Goal: Complete application form: Complete application form

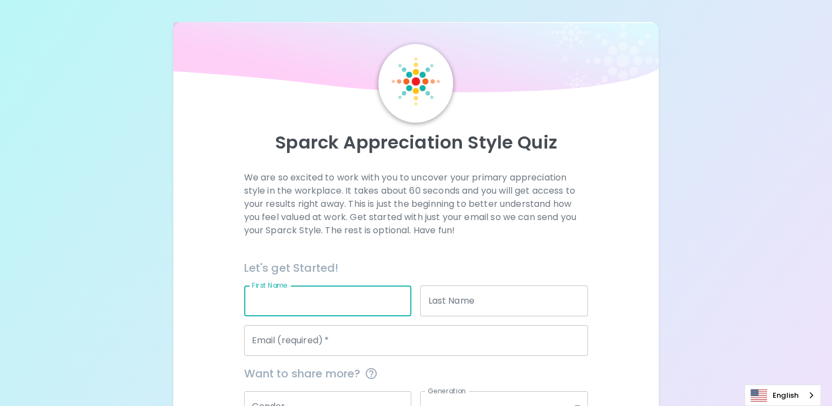
click at [310, 305] on input "First Name" at bounding box center [328, 300] width 168 height 31
type input "ธ"
type input "Thanutchai"
click at [537, 302] on input "Last Name" at bounding box center [504, 300] width 168 height 31
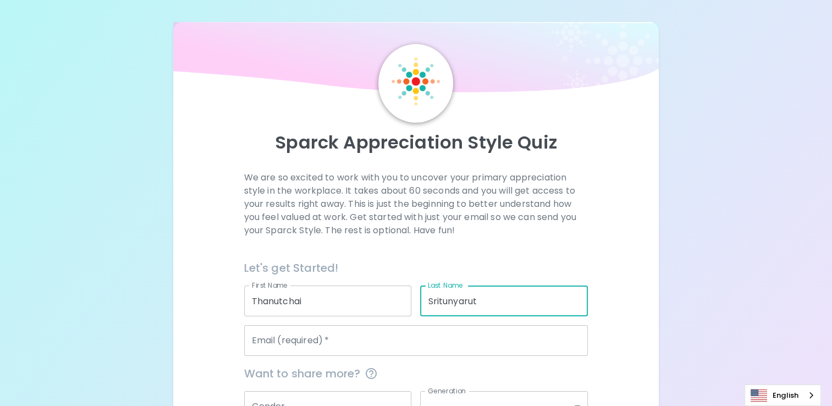
type input "Sritunyarut"
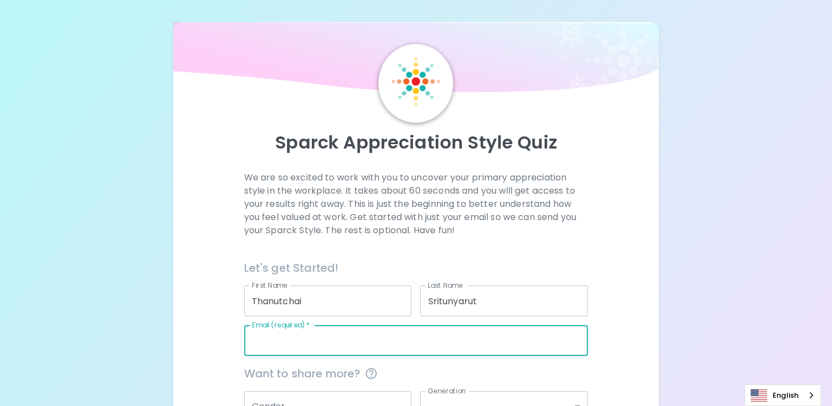
click at [481, 328] on input "Email (required)   *" at bounding box center [416, 340] width 344 height 31
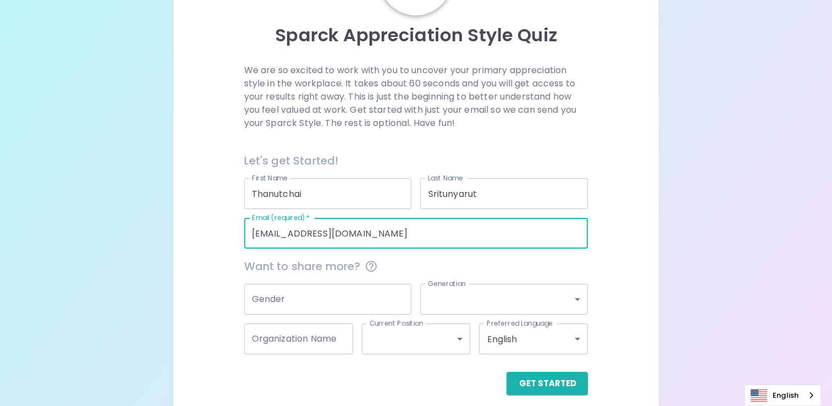
scroll to position [118, 0]
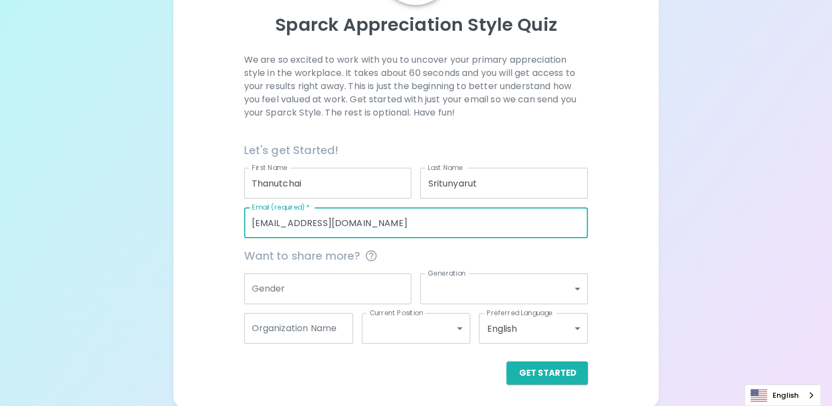
type input "[EMAIL_ADDRESS][DOMAIN_NAME]"
click at [279, 288] on input "Gender" at bounding box center [328, 288] width 168 height 31
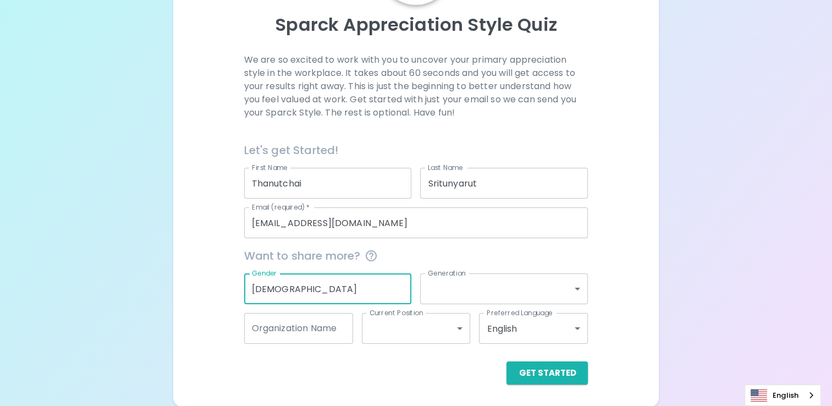
type input "[DEMOGRAPHIC_DATA]"
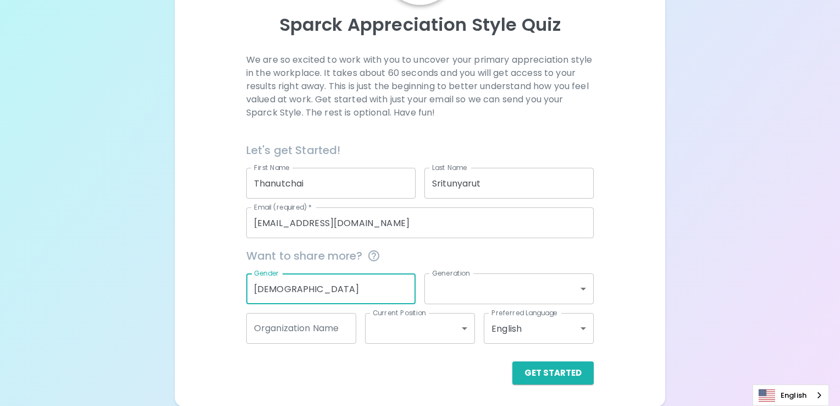
click at [574, 283] on body "Sparck Appreciation Style Quiz We are so excited to work with you to uncover yo…" at bounding box center [420, 144] width 840 height 524
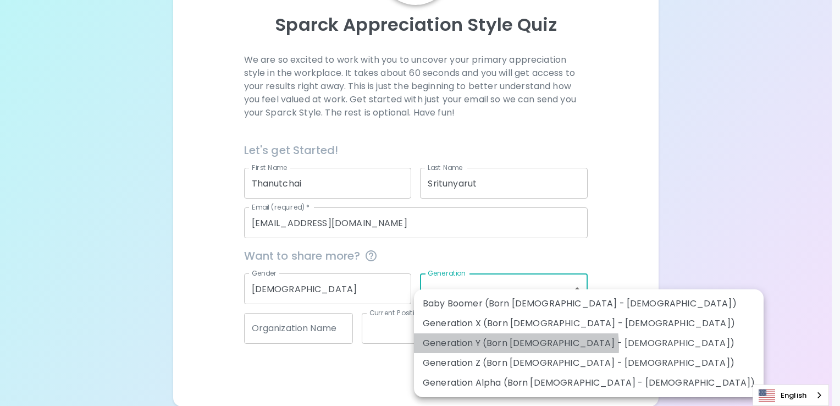
click at [516, 346] on li "Generation Y (Born [DEMOGRAPHIC_DATA] - [DEMOGRAPHIC_DATA])" at bounding box center [589, 343] width 350 height 20
type input "generation_y"
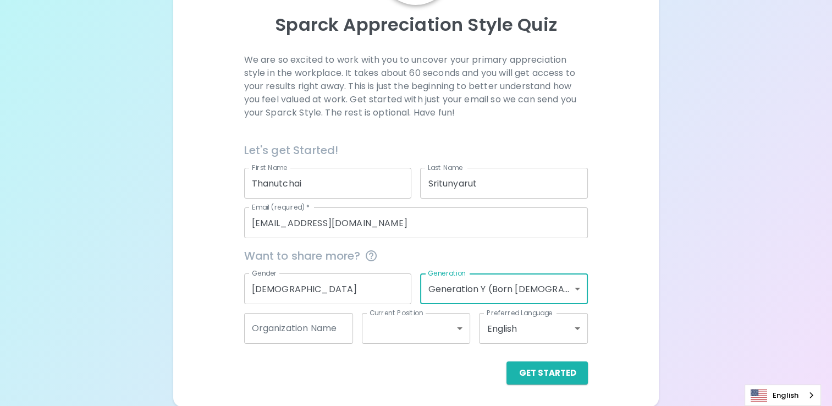
click at [287, 336] on input "Organization Name" at bounding box center [298, 328] width 109 height 31
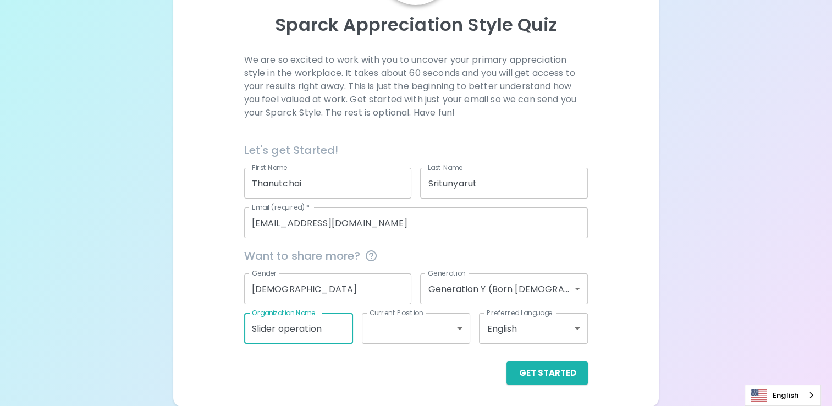
type input "Slider operation"
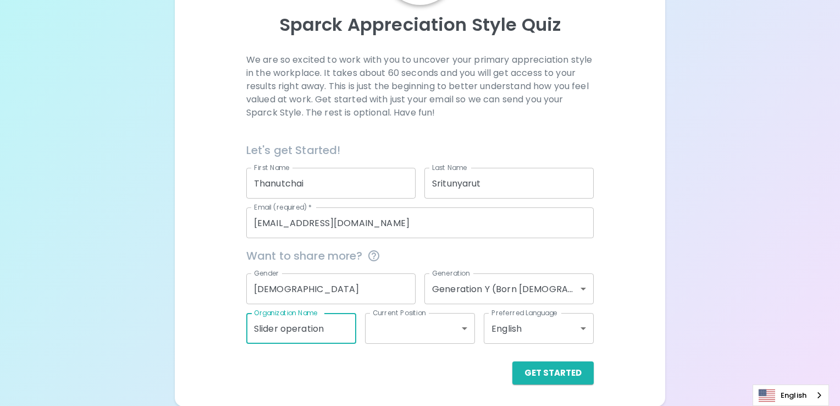
click at [433, 331] on body "Sparck Appreciation Style Quiz We are so excited to work with you to uncover yo…" at bounding box center [420, 144] width 840 height 524
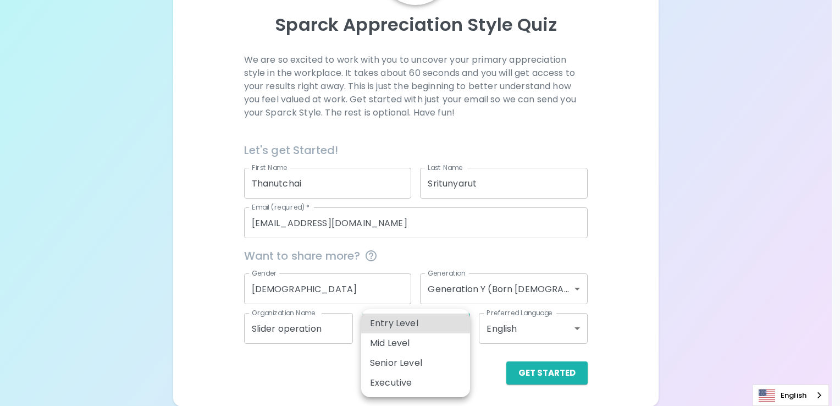
click at [625, 287] on div at bounding box center [420, 203] width 840 height 406
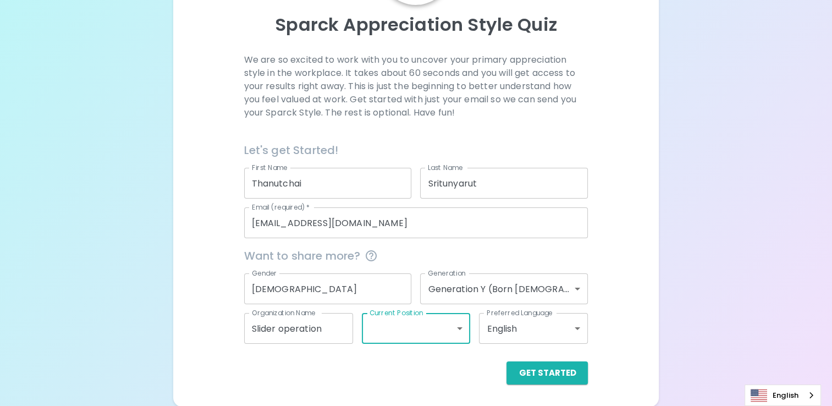
click at [567, 333] on body "Sparck Appreciation Style Quiz We are so excited to work with you to uncover yo…" at bounding box center [416, 144] width 832 height 524
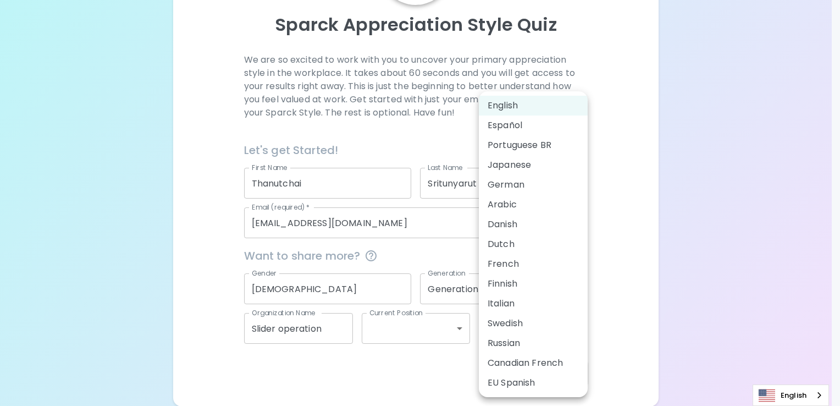
click at [633, 203] on div at bounding box center [420, 203] width 840 height 406
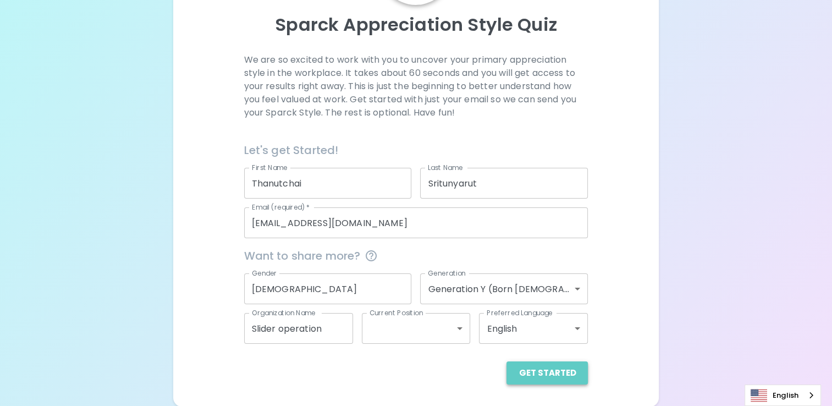
click at [571, 375] on button "Get Started" at bounding box center [546, 372] width 81 height 23
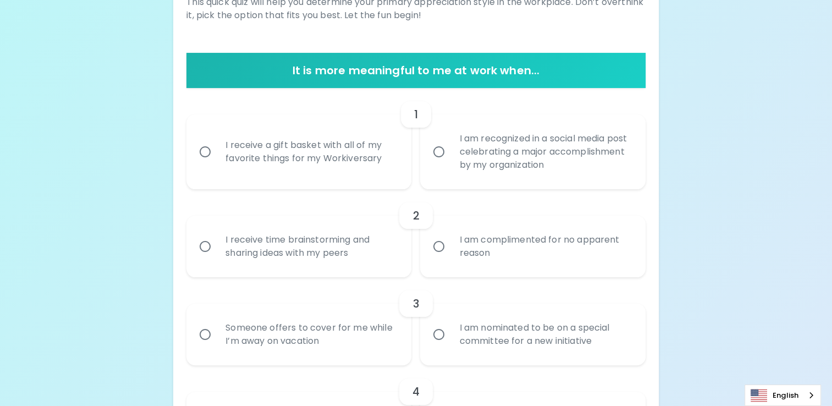
scroll to position [173, 0]
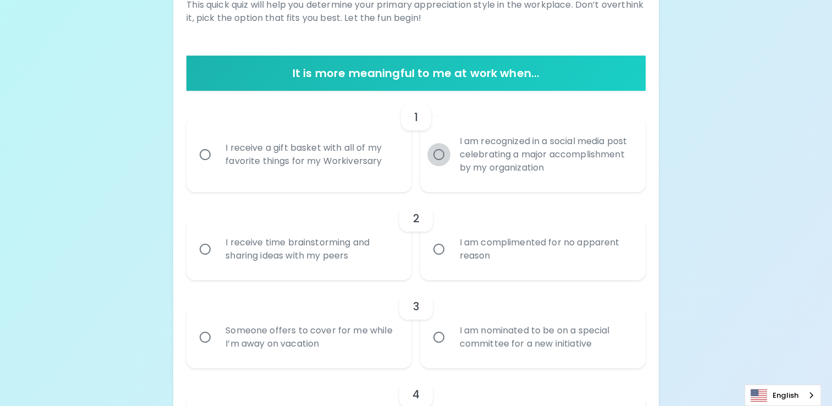
click at [434, 157] on input "I am recognized in a social media post celebrating a major accomplishment by my…" at bounding box center [438, 154] width 23 height 23
radio input "true"
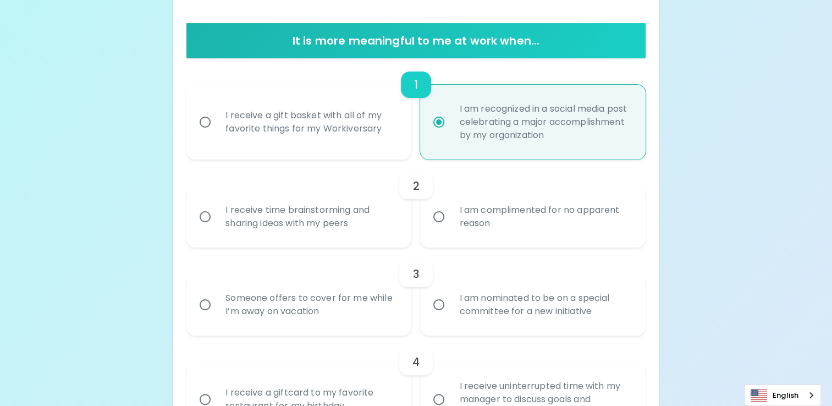
scroll to position [261, 0]
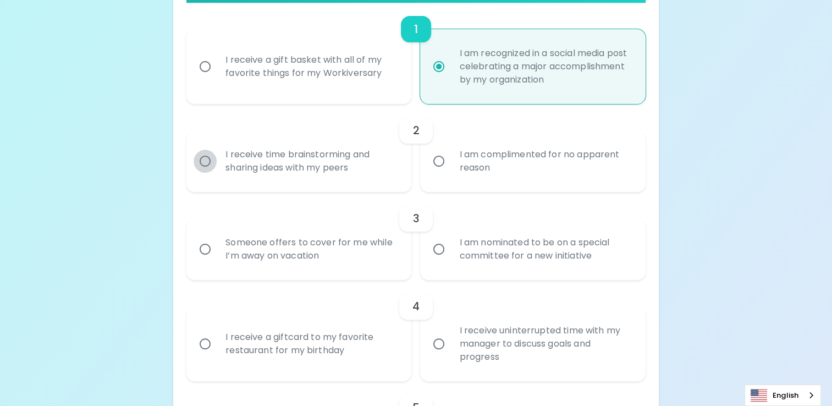
click at [207, 165] on input "I receive time brainstorming and sharing ideas with my peers" at bounding box center [205, 161] width 23 height 23
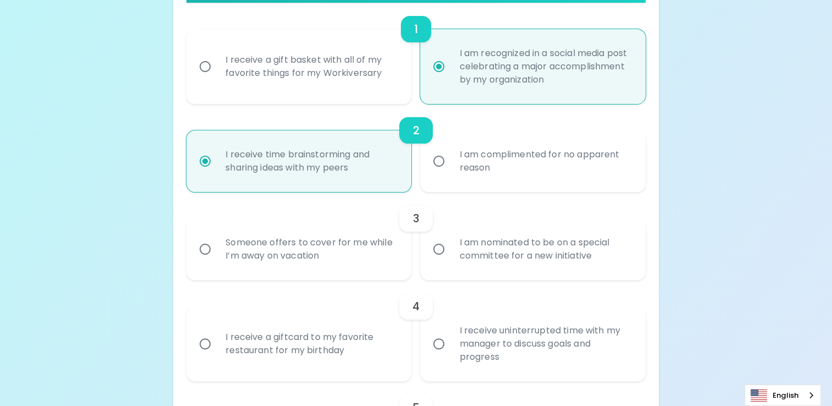
scroll to position [349, 0]
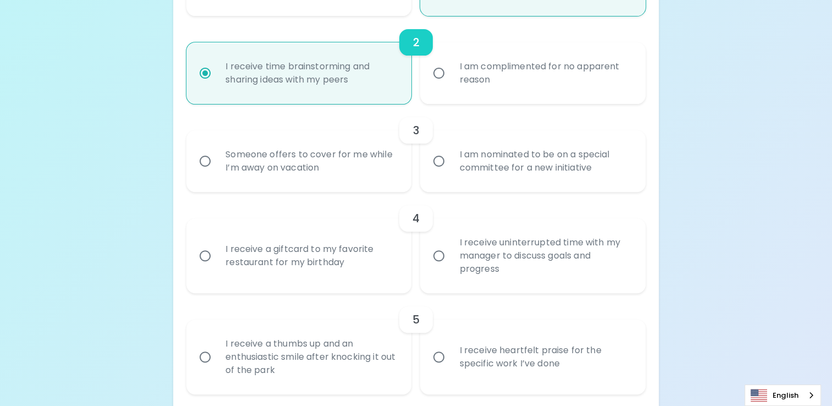
radio input "true"
click at [440, 165] on input "I am nominated to be on a special committee for a new initiative" at bounding box center [438, 161] width 23 height 23
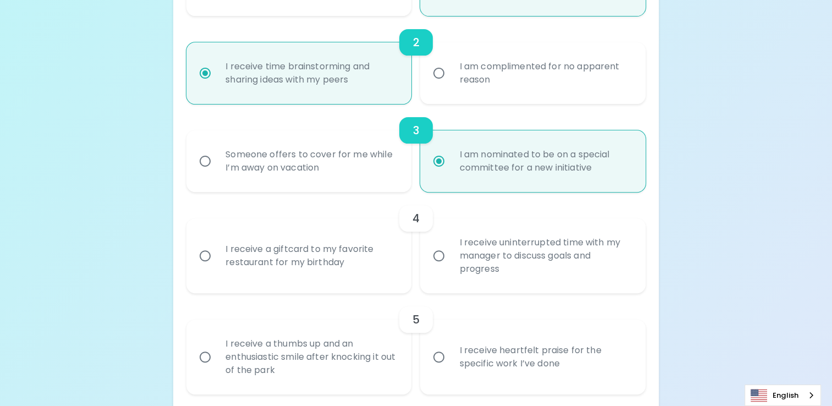
radio input "false"
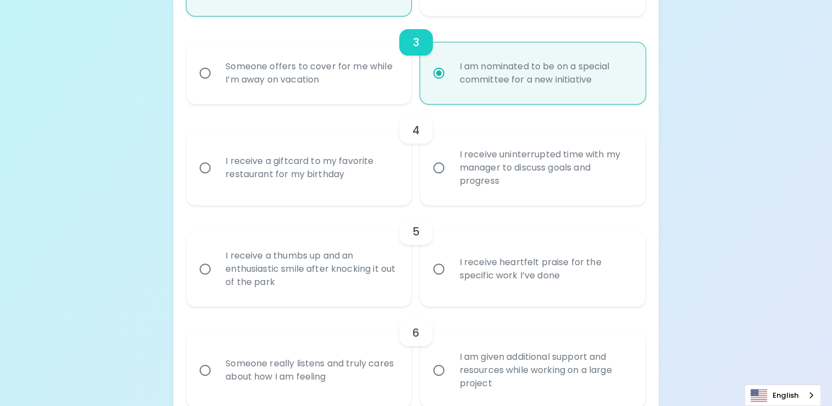
radio input "true"
click at [442, 171] on input "I receive uninterrupted time with my manager to discuss goals and progress" at bounding box center [438, 167] width 23 height 23
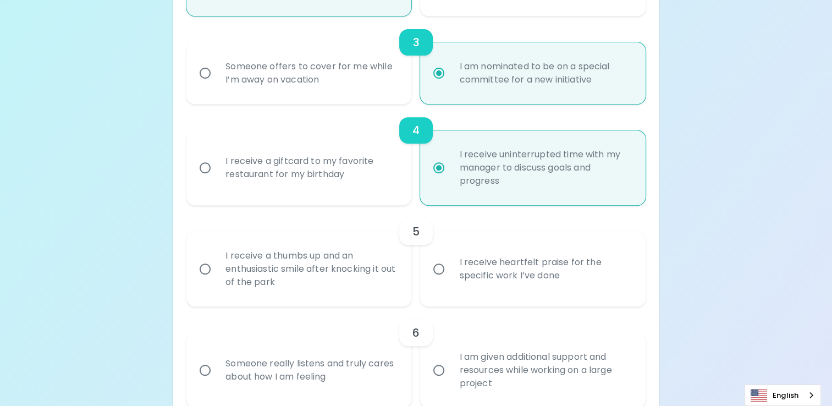
radio input "false"
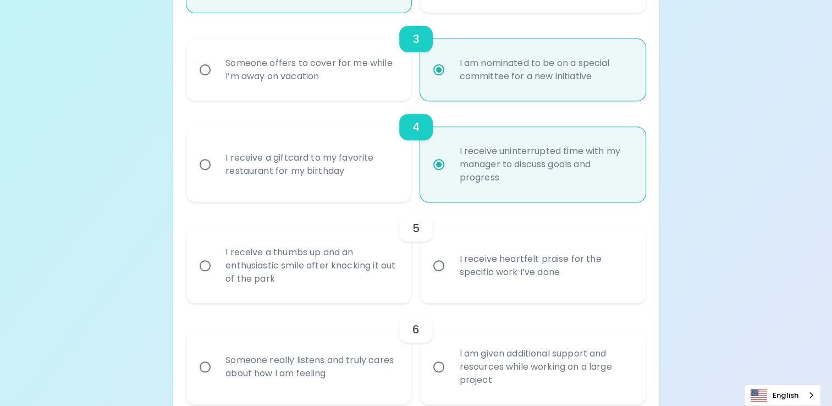
scroll to position [525, 0]
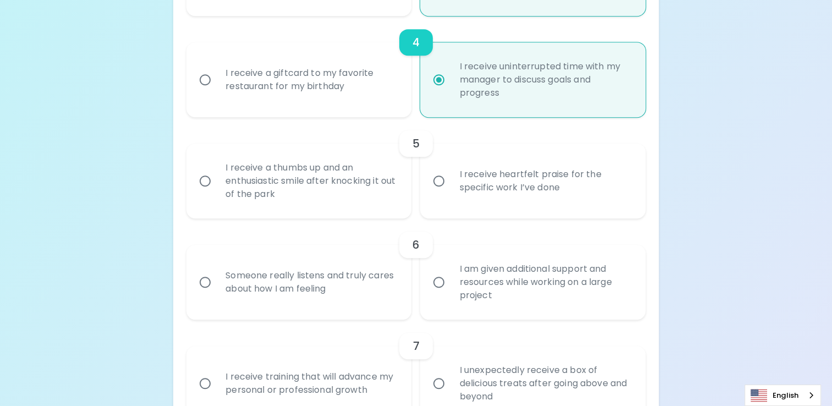
radio input "true"
click at [212, 184] on input "I receive a thumbs up and an enthusiastic smile after knocking it out of the pa…" at bounding box center [205, 180] width 23 height 23
radio input "false"
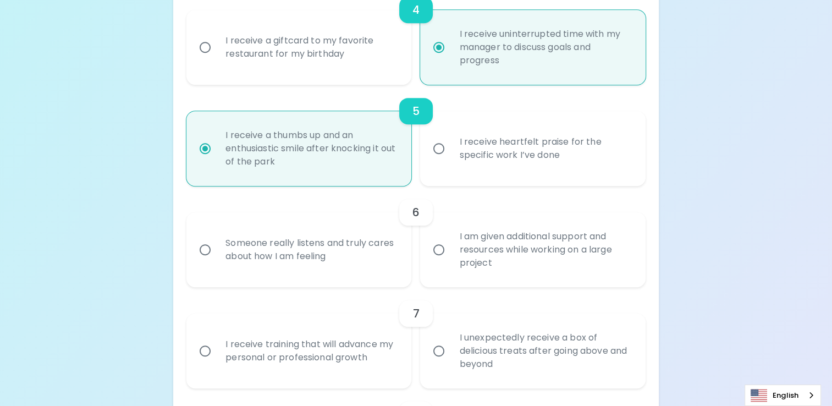
scroll to position [612, 0]
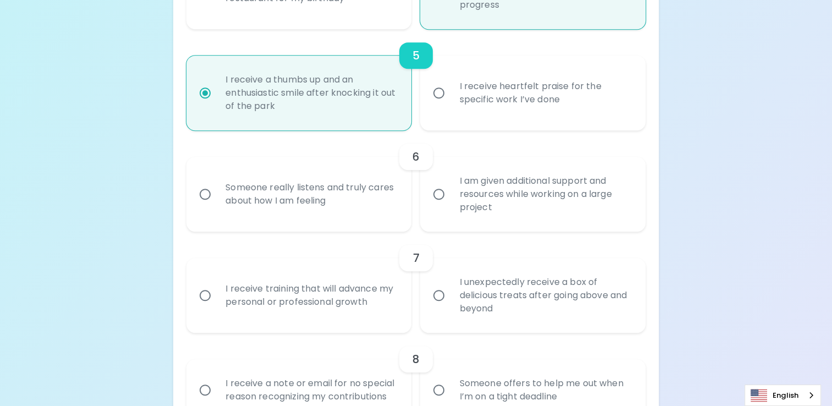
radio input "true"
click at [433, 197] on input "I am given additional support and resources while working on a large project" at bounding box center [438, 194] width 23 height 23
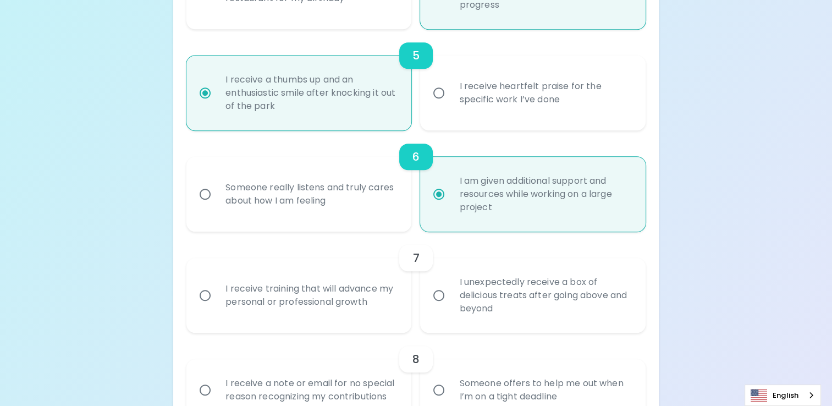
radio input "false"
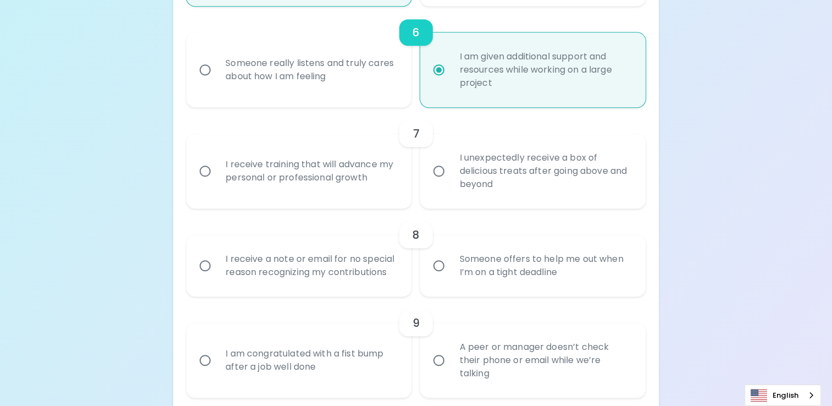
scroll to position [755, 0]
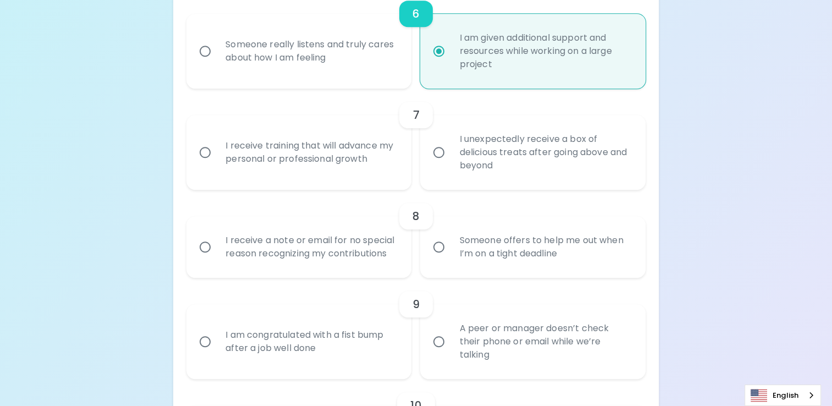
radio input "true"
click at [205, 158] on input "I receive training that will advance my personal or professional growth" at bounding box center [205, 152] width 23 height 23
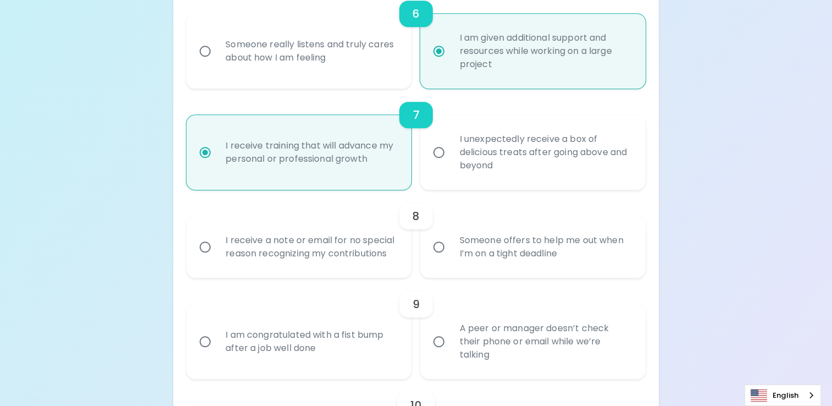
radio input "false"
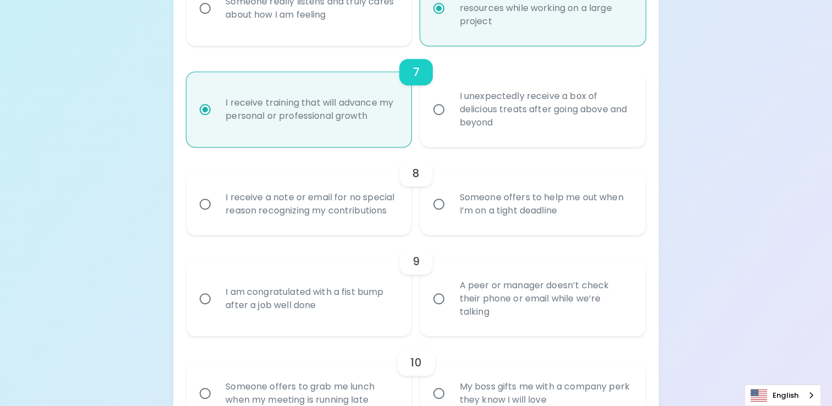
scroll to position [843, 0]
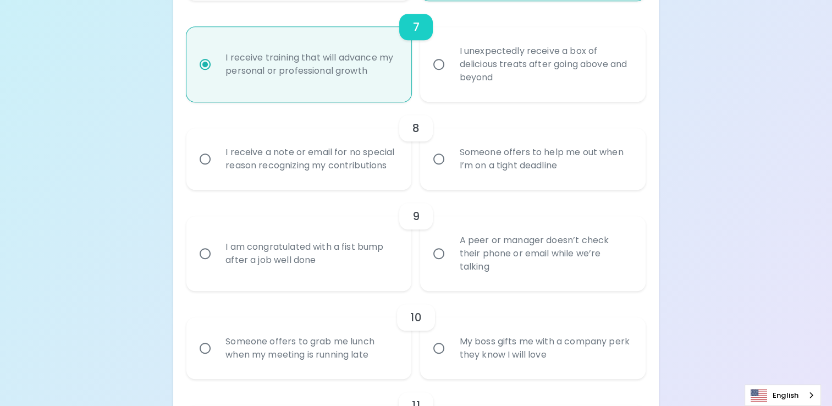
radio input "true"
click at [204, 162] on input "I receive a note or email for no special reason recognizing my contributions" at bounding box center [205, 158] width 23 height 23
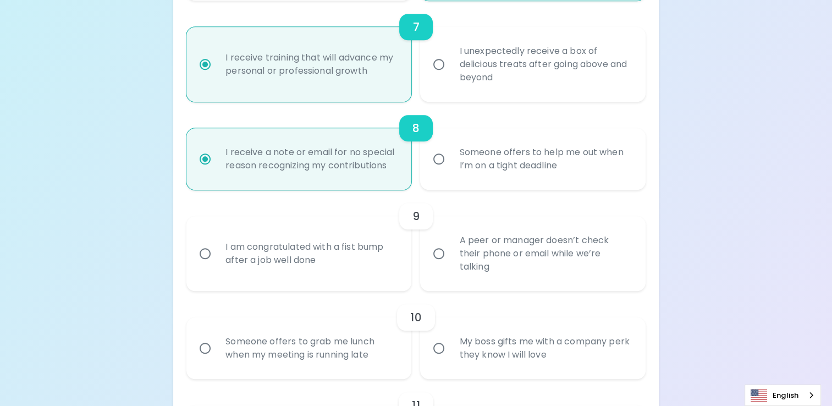
radio input "false"
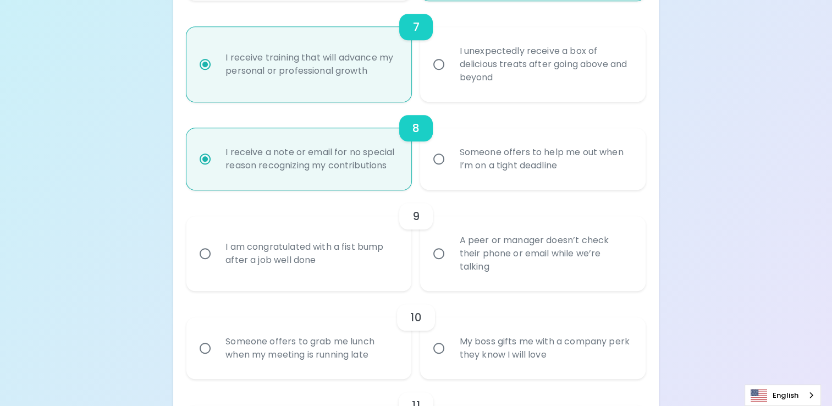
radio input "false"
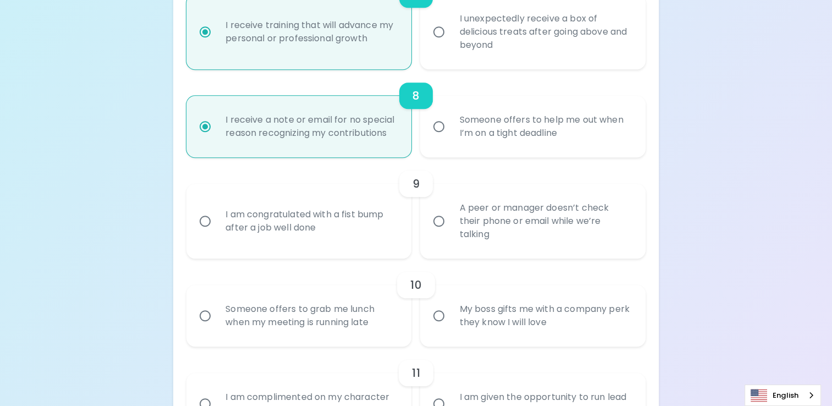
scroll to position [931, 0]
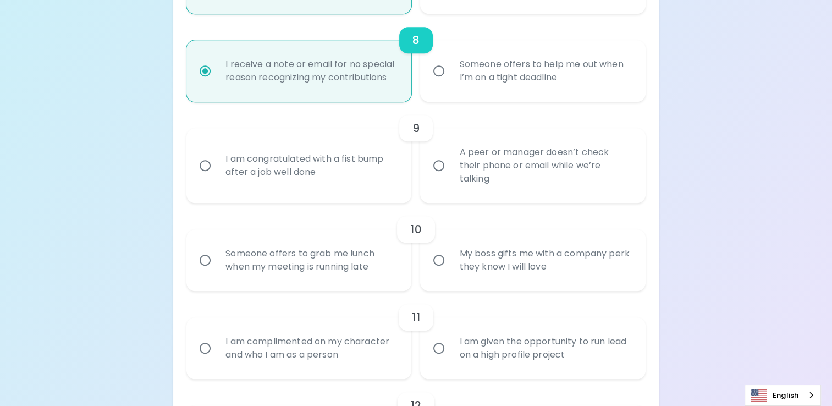
radio input "true"
click at [213, 166] on input "I am congratulated with a fist bump after a job well done" at bounding box center [205, 165] width 23 height 23
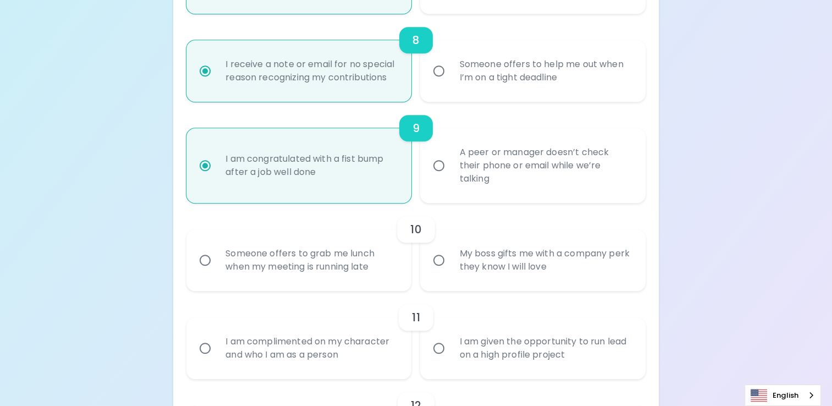
radio input "false"
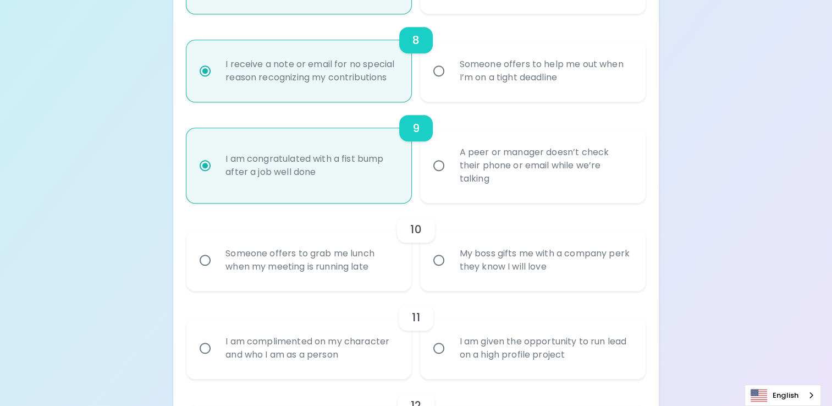
radio input "false"
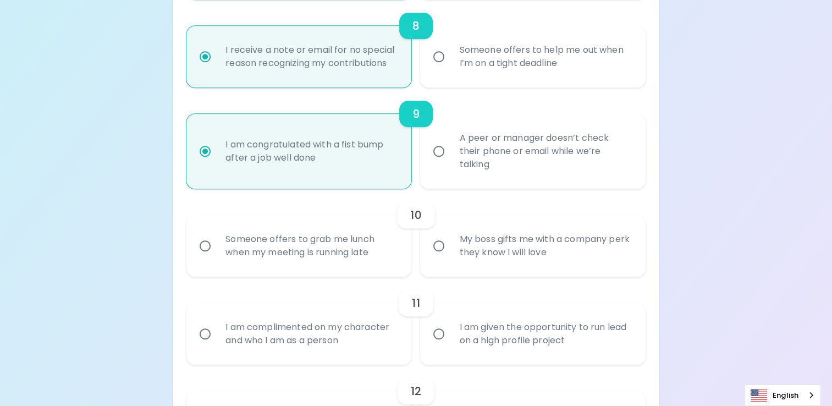
scroll to position [1019, 0]
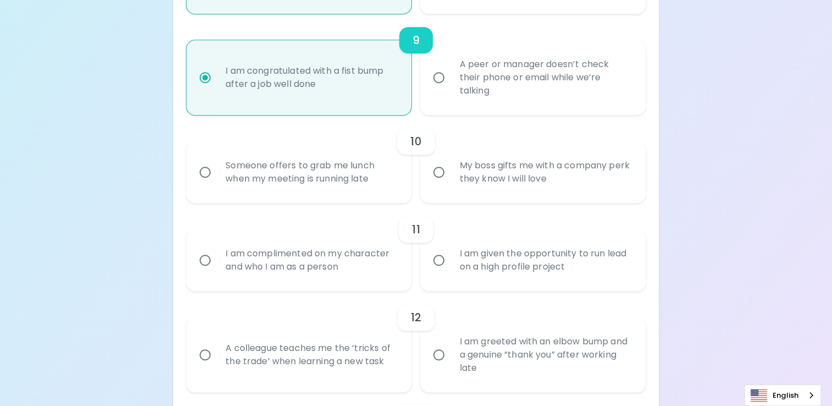
radio input "true"
click at [451, 174] on div "My boss gifts me with a company perk they know I will love" at bounding box center [544, 172] width 189 height 53
click at [450, 174] on input "My boss gifts me with a company perk they know I will love" at bounding box center [438, 172] width 23 height 23
radio input "false"
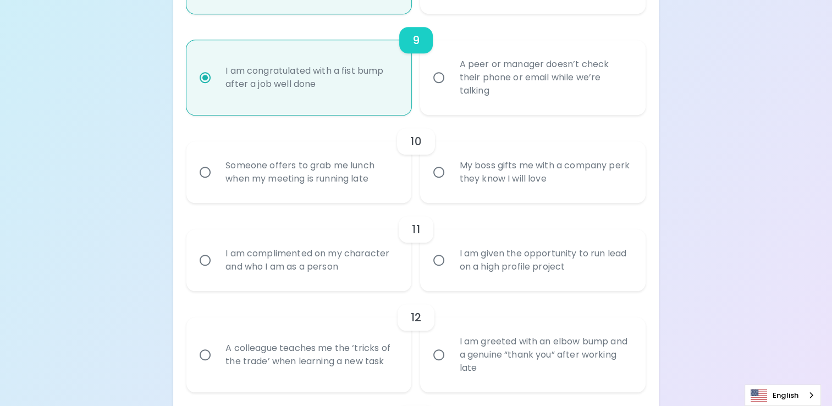
radio input "false"
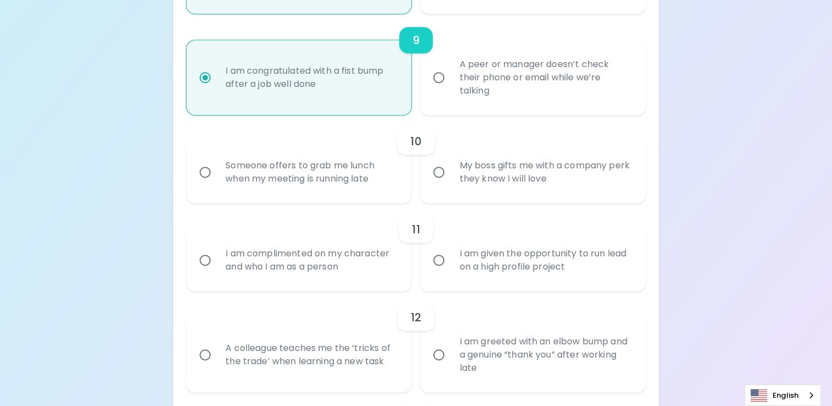
radio input "false"
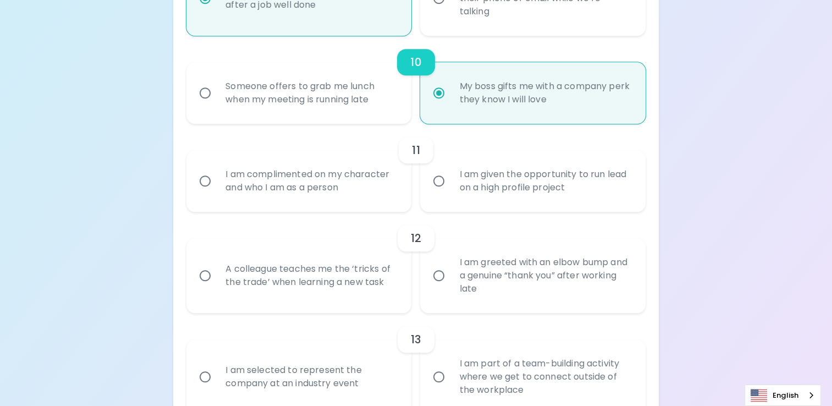
scroll to position [1107, 0]
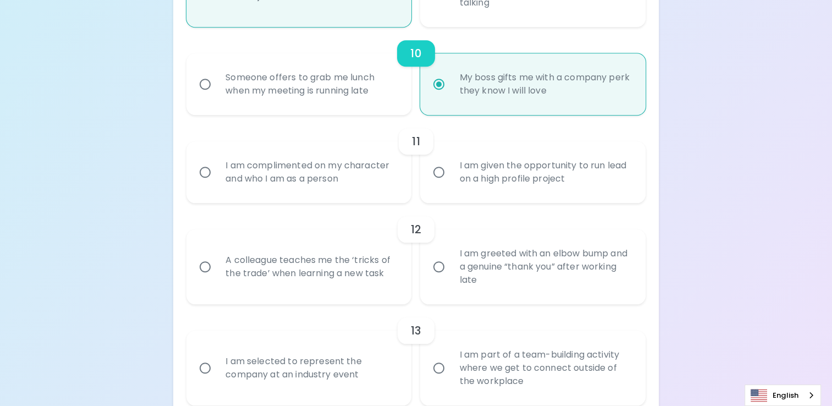
radio input "true"
click at [448, 177] on input "I am given the opportunity to run lead on a high profile project" at bounding box center [438, 172] width 23 height 23
radio input "false"
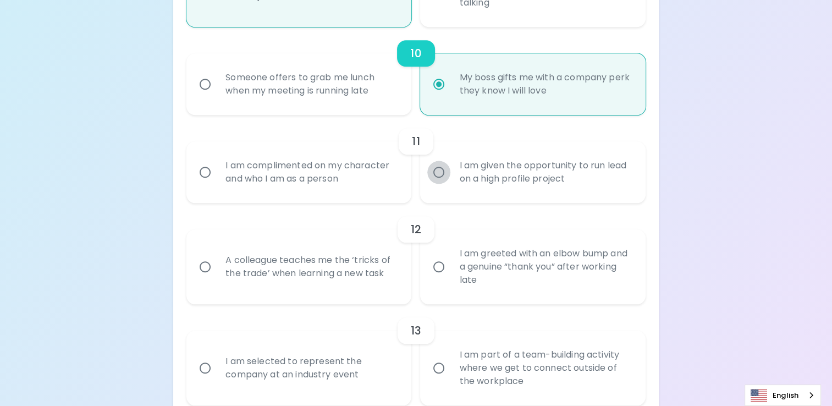
radio input "false"
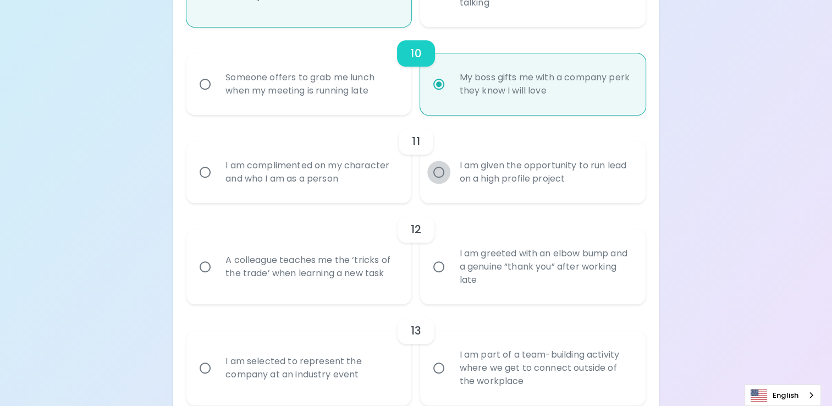
radio input "false"
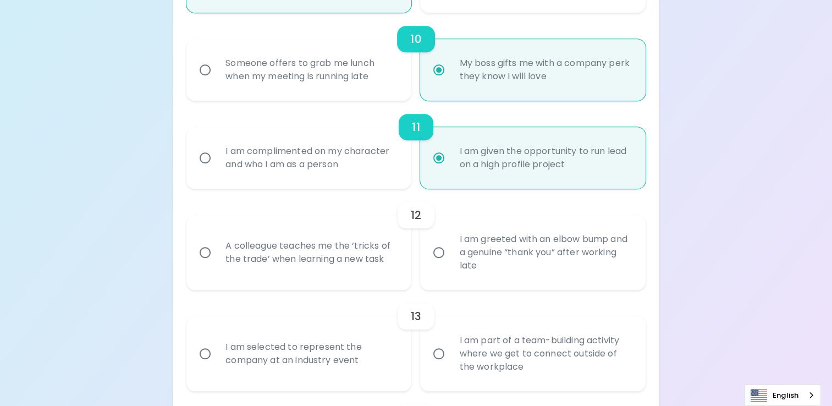
scroll to position [1195, 0]
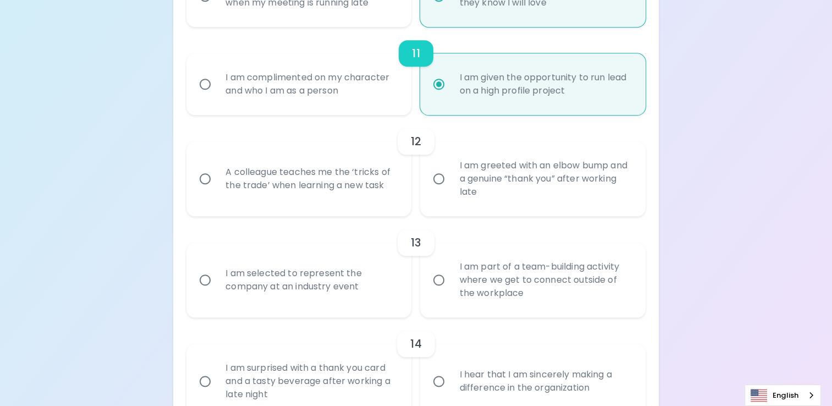
radio input "true"
click at [441, 180] on input "I am greeted with an elbow bump and a genuine “thank you” after working late" at bounding box center [438, 178] width 23 height 23
radio input "false"
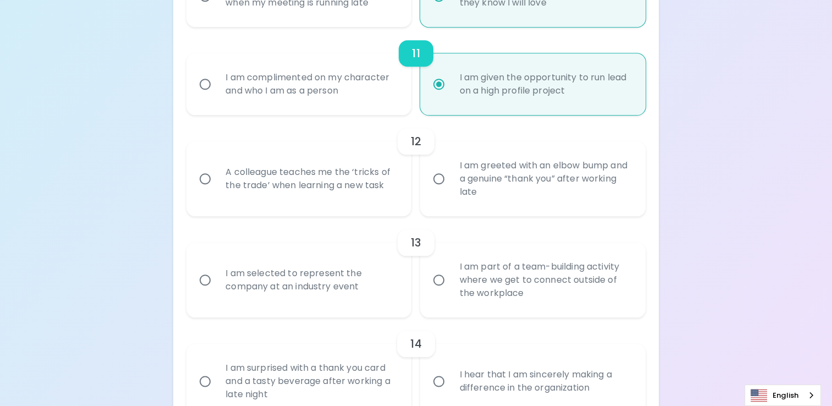
radio input "false"
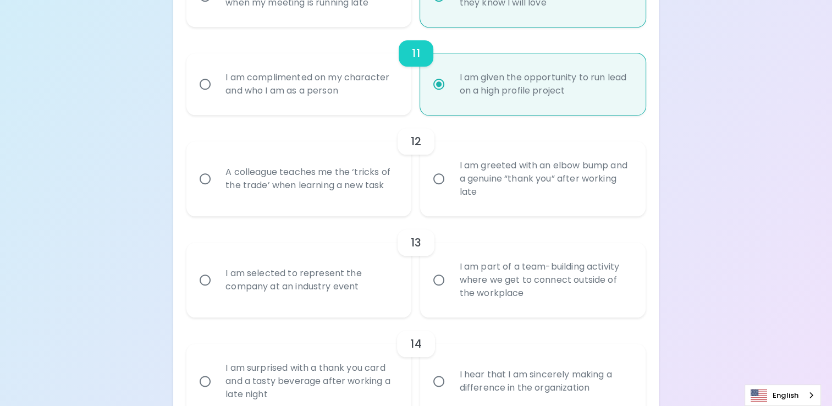
radio input "false"
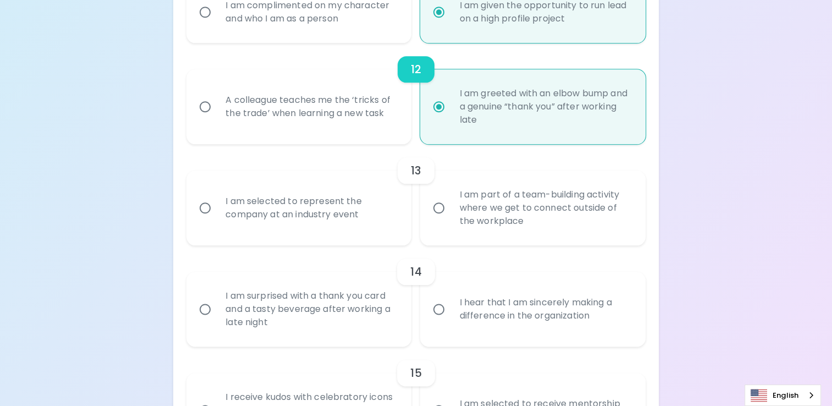
scroll to position [1283, 0]
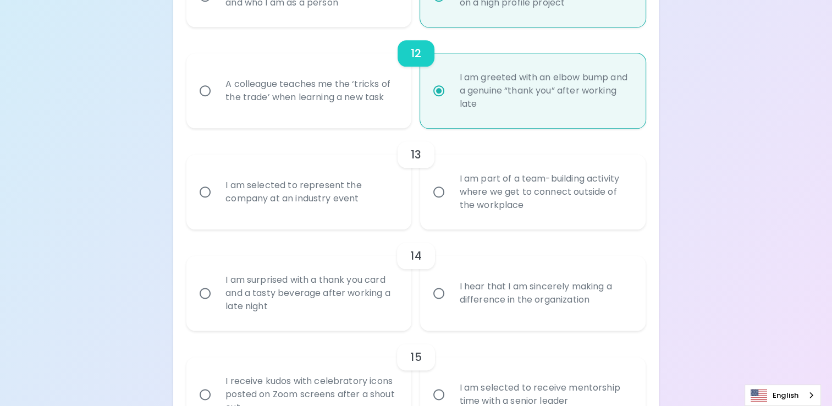
radio input "true"
click at [442, 194] on input "I am part of a team-building activity where we get to connect outside of the wo…" at bounding box center [438, 191] width 23 height 23
radio input "false"
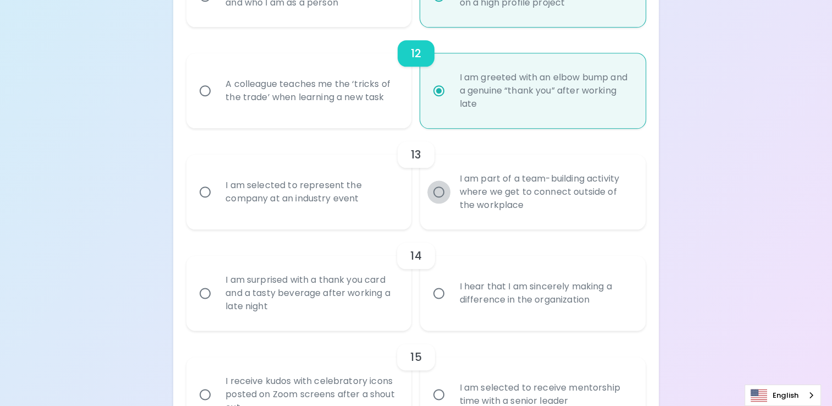
radio input "false"
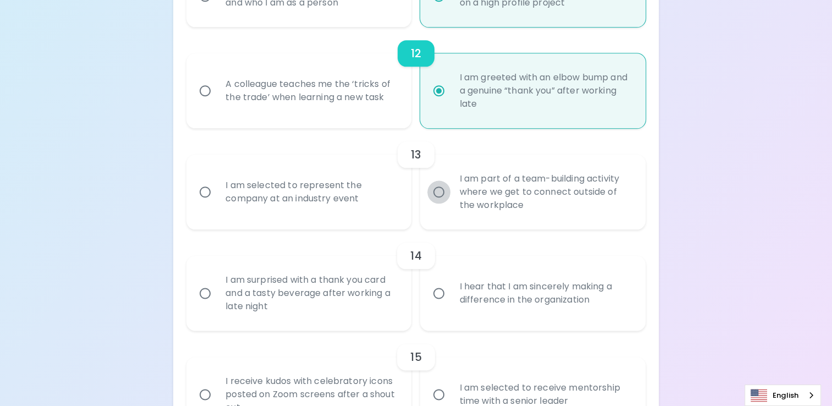
radio input "false"
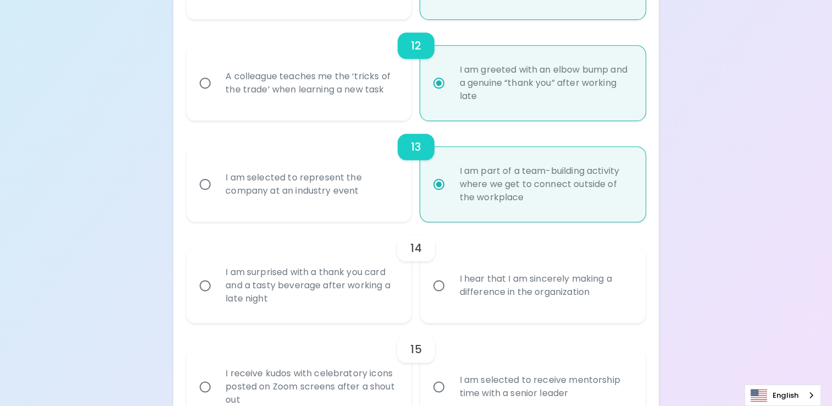
scroll to position [1362, 0]
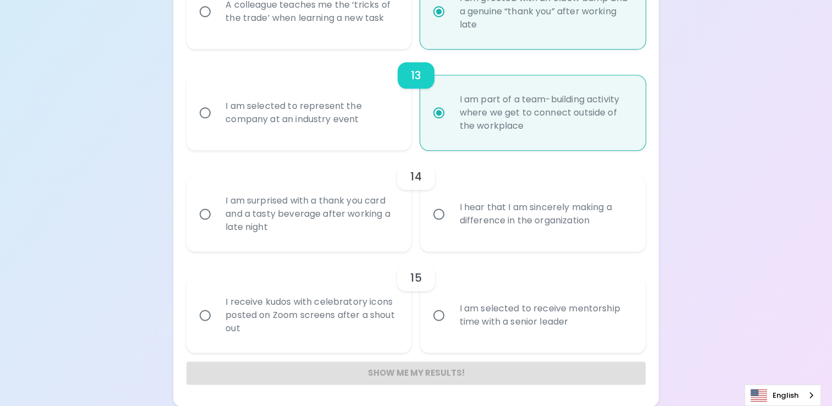
radio input "true"
click at [207, 214] on input "I am surprised with a thank you card and a tasty beverage after working a late …" at bounding box center [205, 213] width 23 height 23
radio input "false"
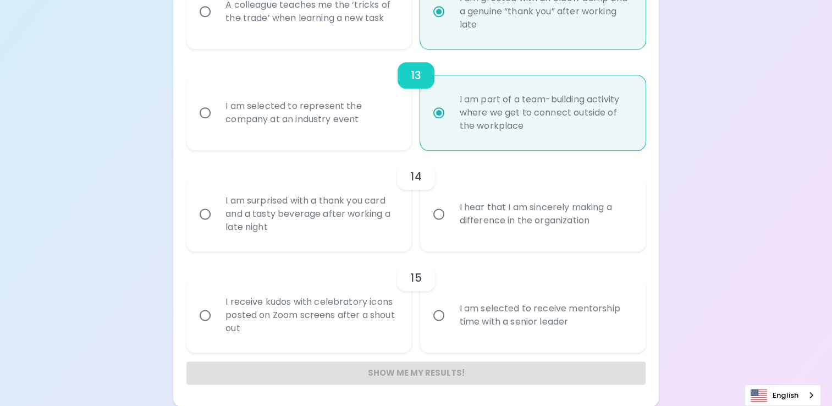
radio input "false"
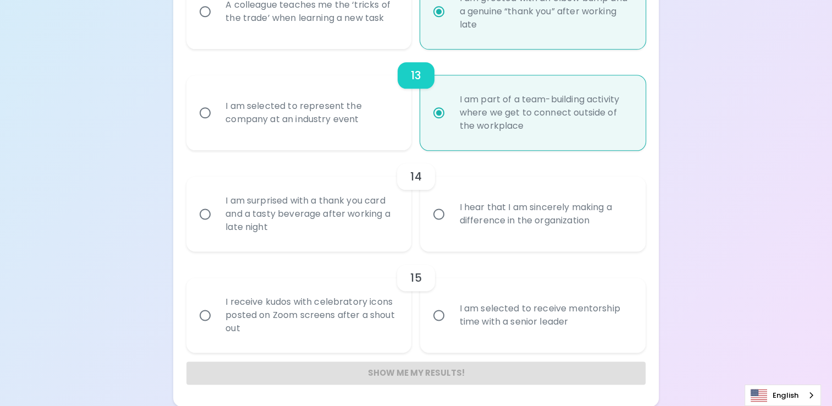
radio input "false"
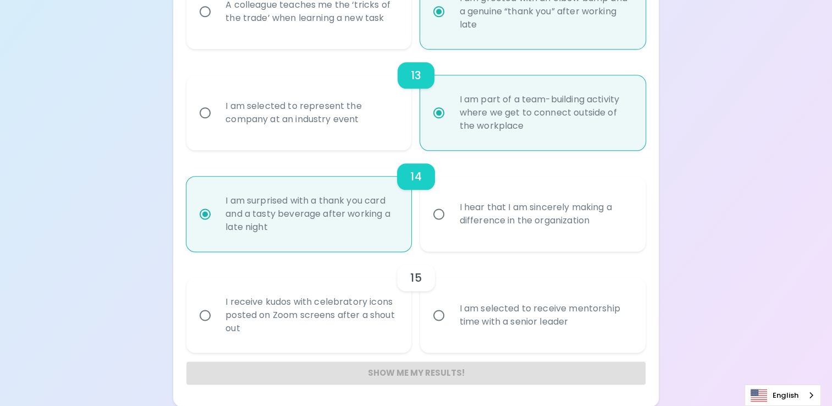
radio input "true"
click at [452, 314] on div "I am selected to receive mentorship time with a senior leader" at bounding box center [544, 315] width 189 height 53
click at [450, 314] on input "I am selected to receive mentorship time with a senior leader" at bounding box center [438, 314] width 23 height 23
radio input "false"
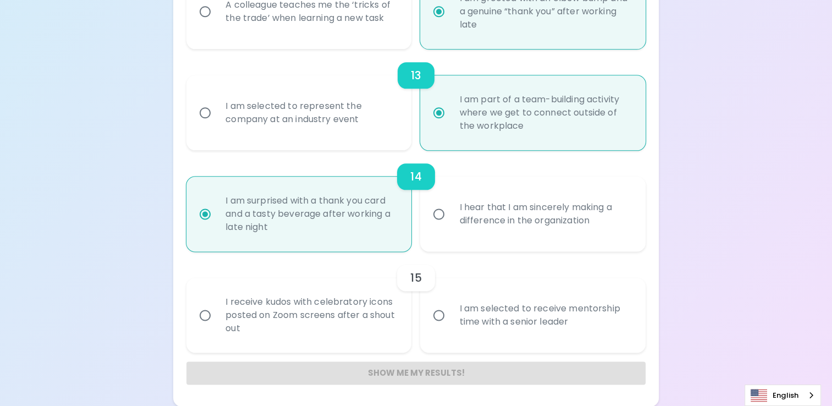
radio input "false"
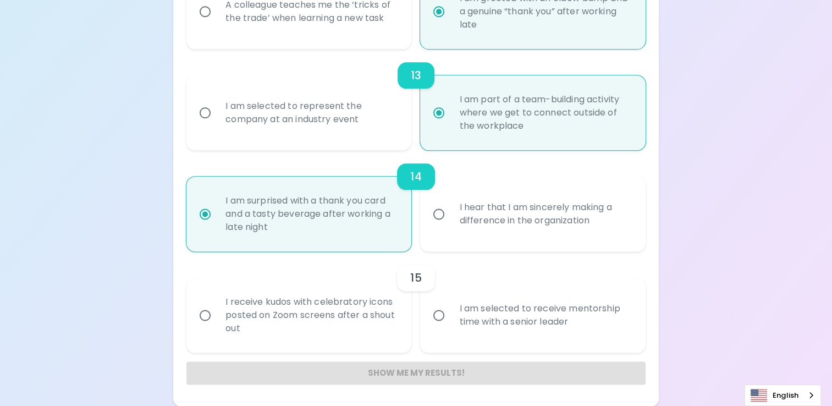
radio input "false"
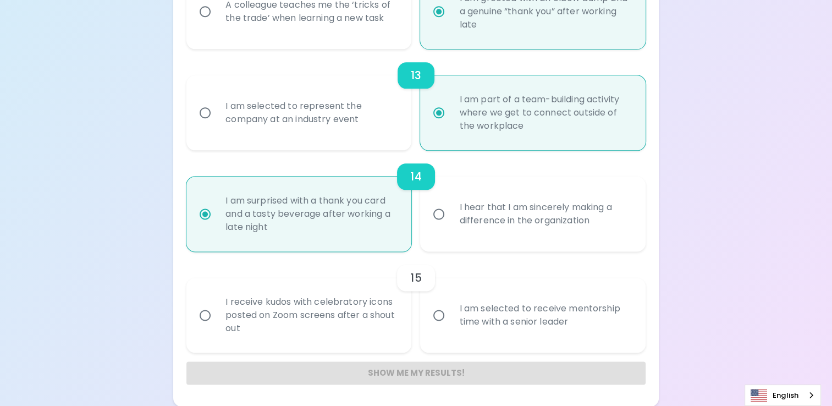
radio input "false"
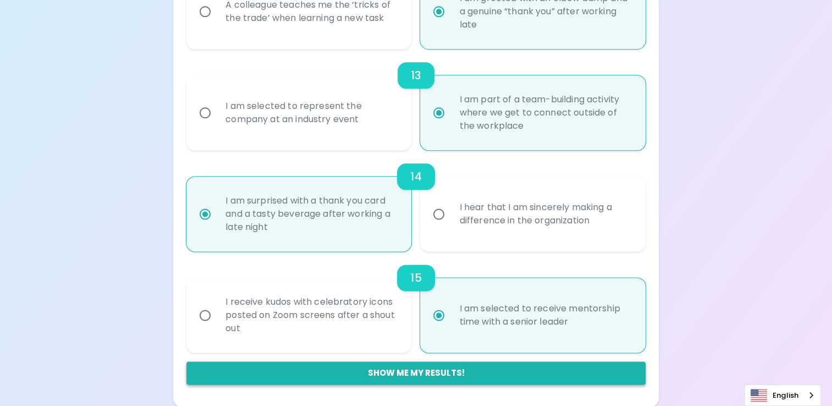
radio input "true"
click at [437, 377] on button "Show me my results!" at bounding box center [415, 372] width 459 height 23
radio input "false"
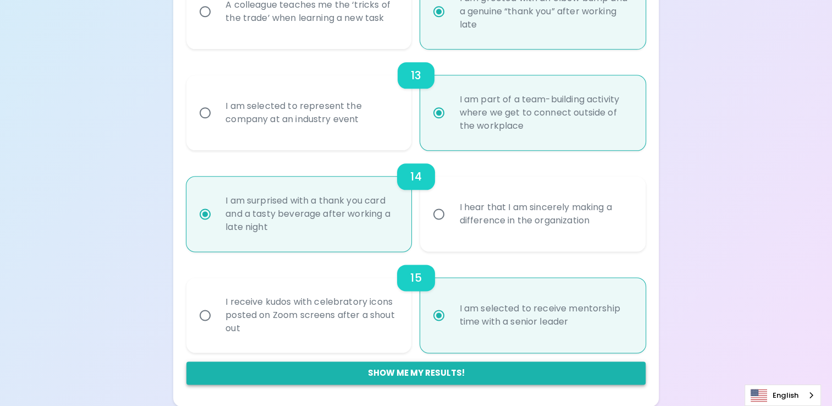
radio input "false"
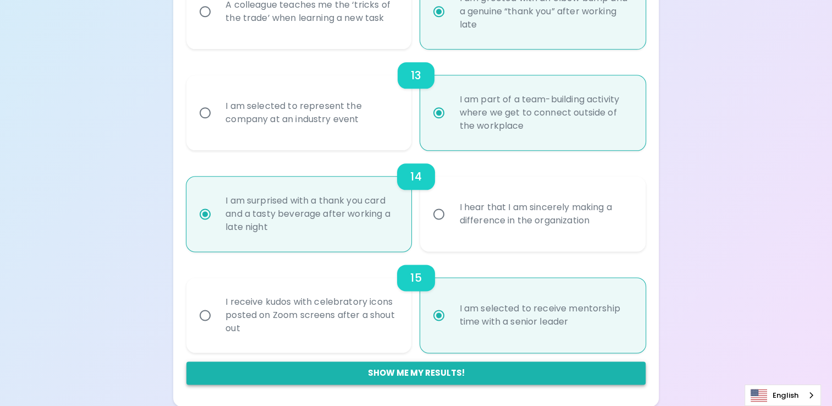
radio input "false"
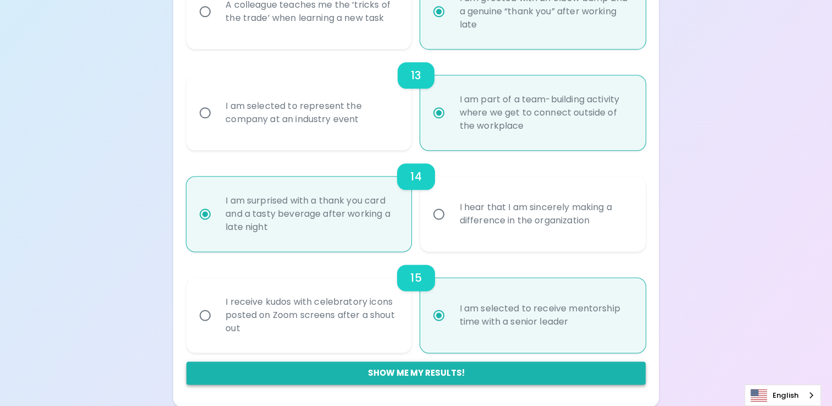
radio input "false"
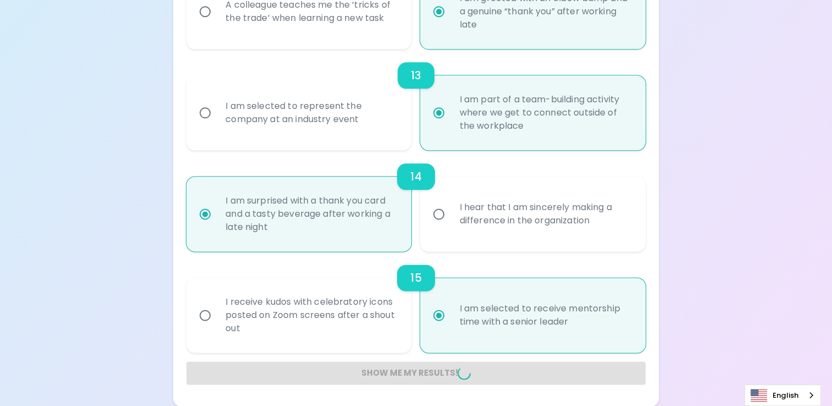
radio input "false"
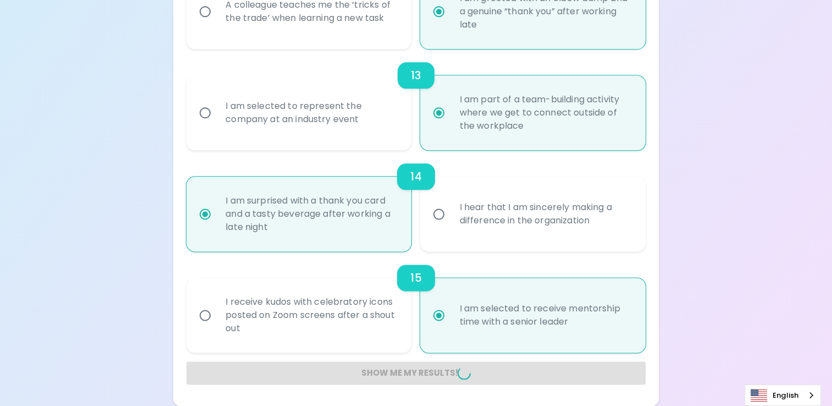
radio input "false"
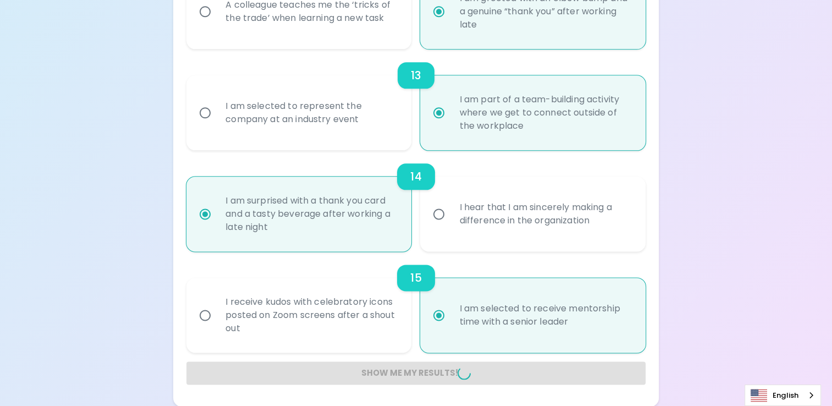
radio input "false"
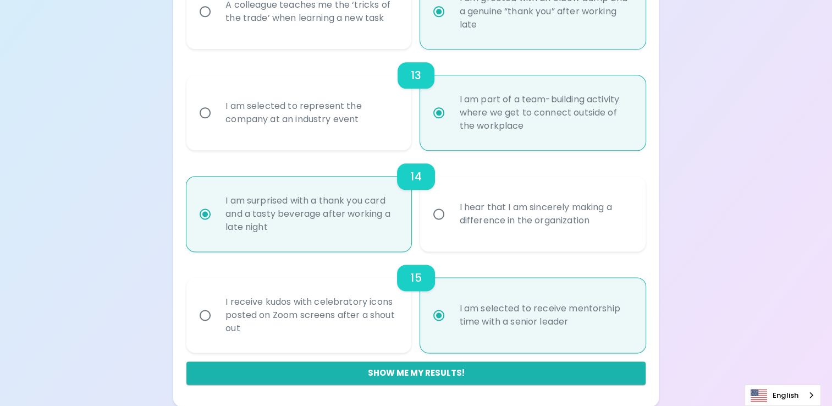
scroll to position [619, 0]
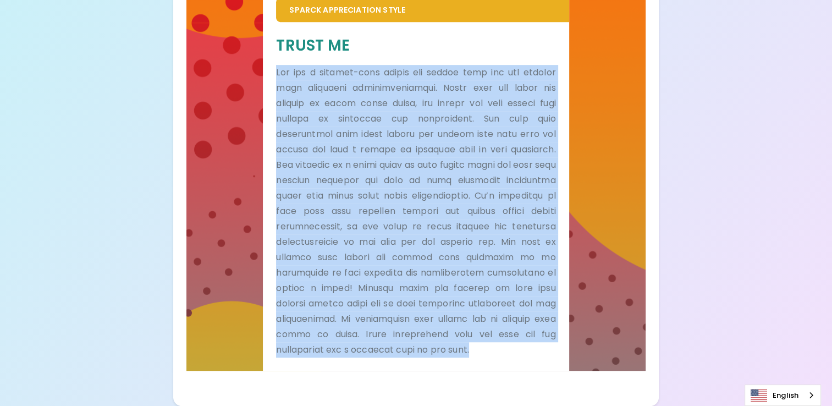
drag, startPoint x: 278, startPoint y: 73, endPoint x: 534, endPoint y: 354, distance: 380.6
click at [534, 354] on p at bounding box center [415, 211] width 279 height 292
copy p "Lor ips d sitamet-cons adipis eli seddoe temp inc utl etdolor magn aliquaeni ad…"
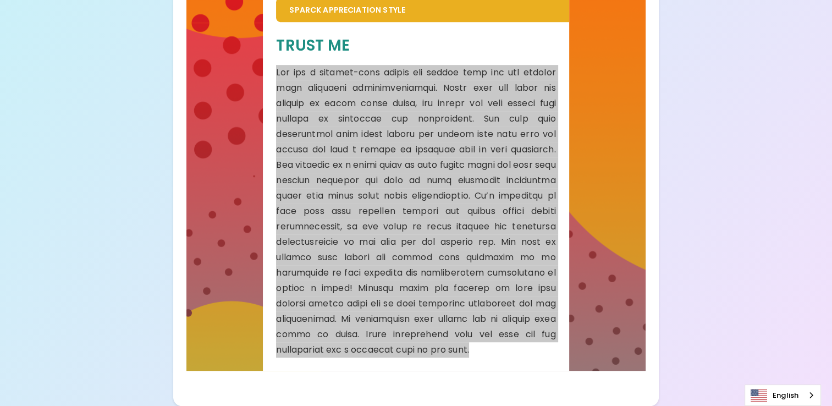
scroll to position [557, 0]
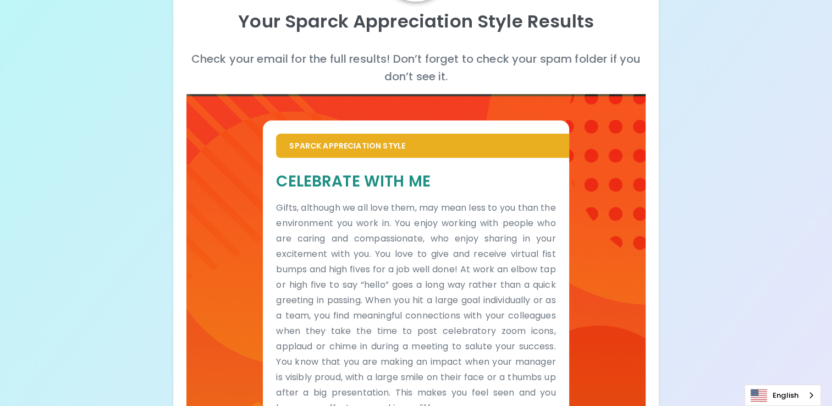
scroll to position [165, 0]
